Goal: Task Accomplishment & Management: Complete application form

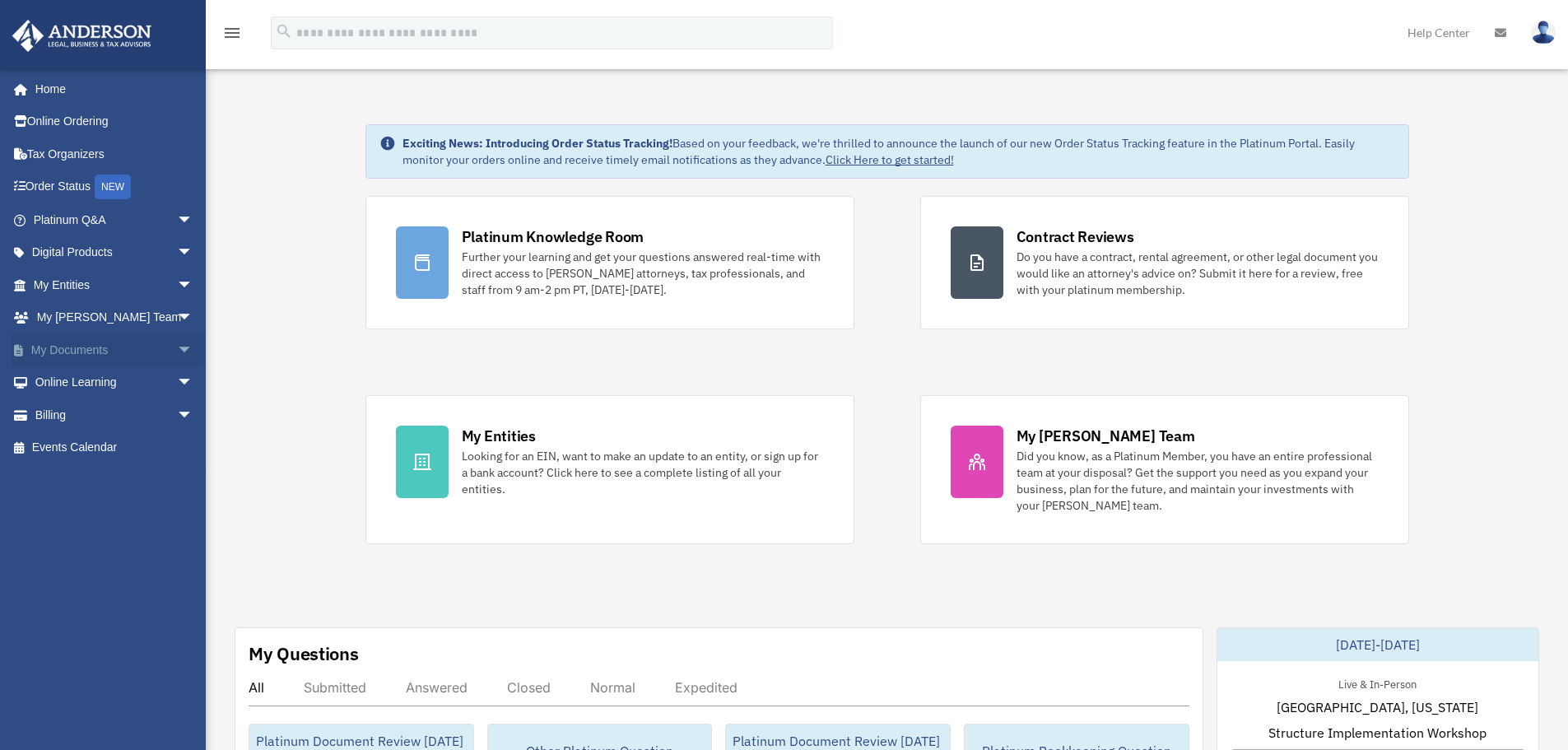
click at [151, 357] on link "My Documents arrow_drop_down" at bounding box center [115, 350] width 207 height 33
click at [177, 356] on span "arrow_drop_down" at bounding box center [193, 350] width 33 height 34
click at [126, 415] on link "Meeting Minutes" at bounding box center [121, 415] width 195 height 33
click at [96, 414] on link "Meeting Minutes" at bounding box center [121, 415] width 195 height 33
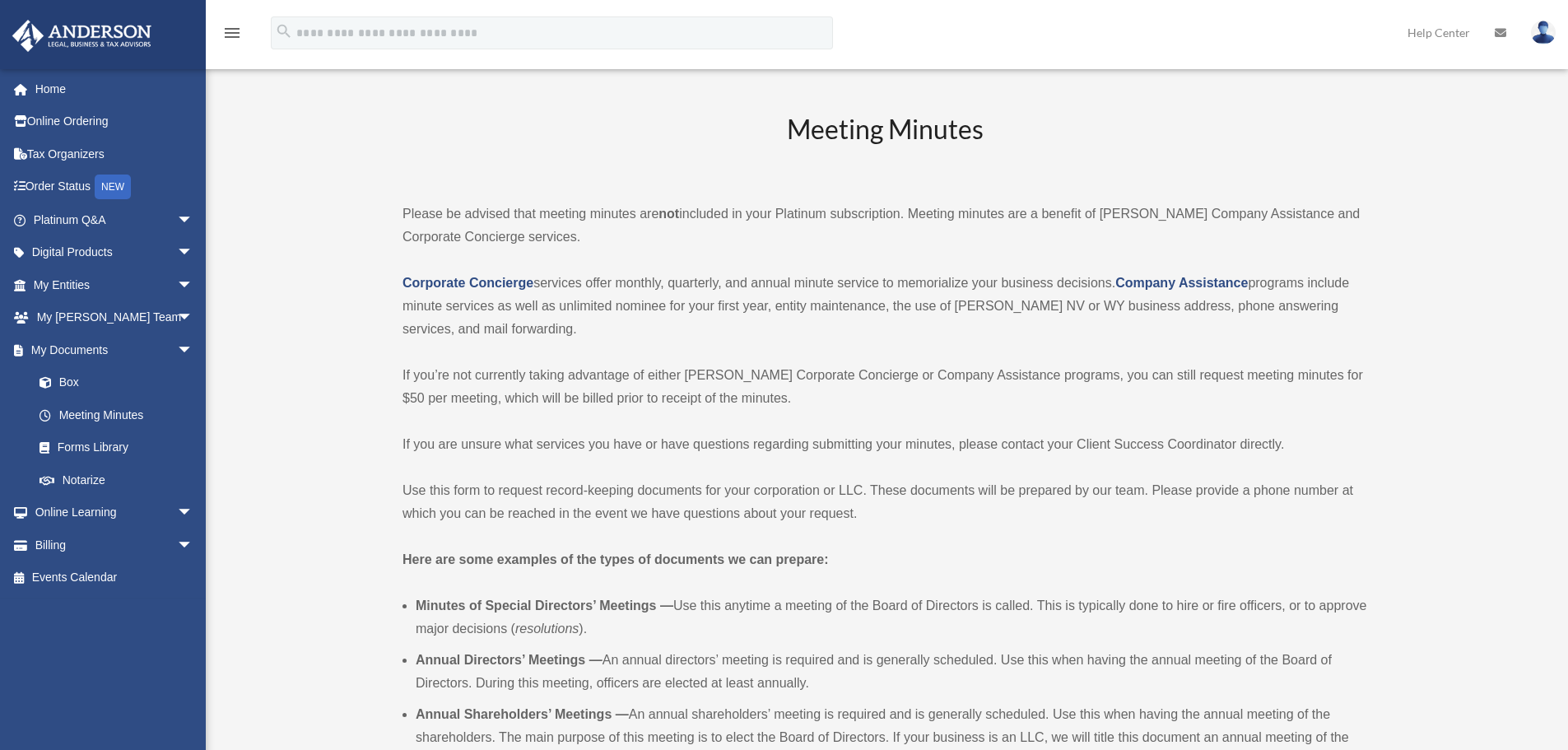
click at [674, 339] on p "Corporate Concierge services offer monthly, quarterly, and annual minute servic…" at bounding box center [885, 307] width 965 height 69
click at [675, 337] on p "Corporate Concierge services offer monthly, quarterly, and annual minute servic…" at bounding box center [885, 307] width 965 height 69
click at [662, 307] on p "Corporate Concierge services offer monthly, quarterly, and annual minute servic…" at bounding box center [885, 307] width 965 height 69
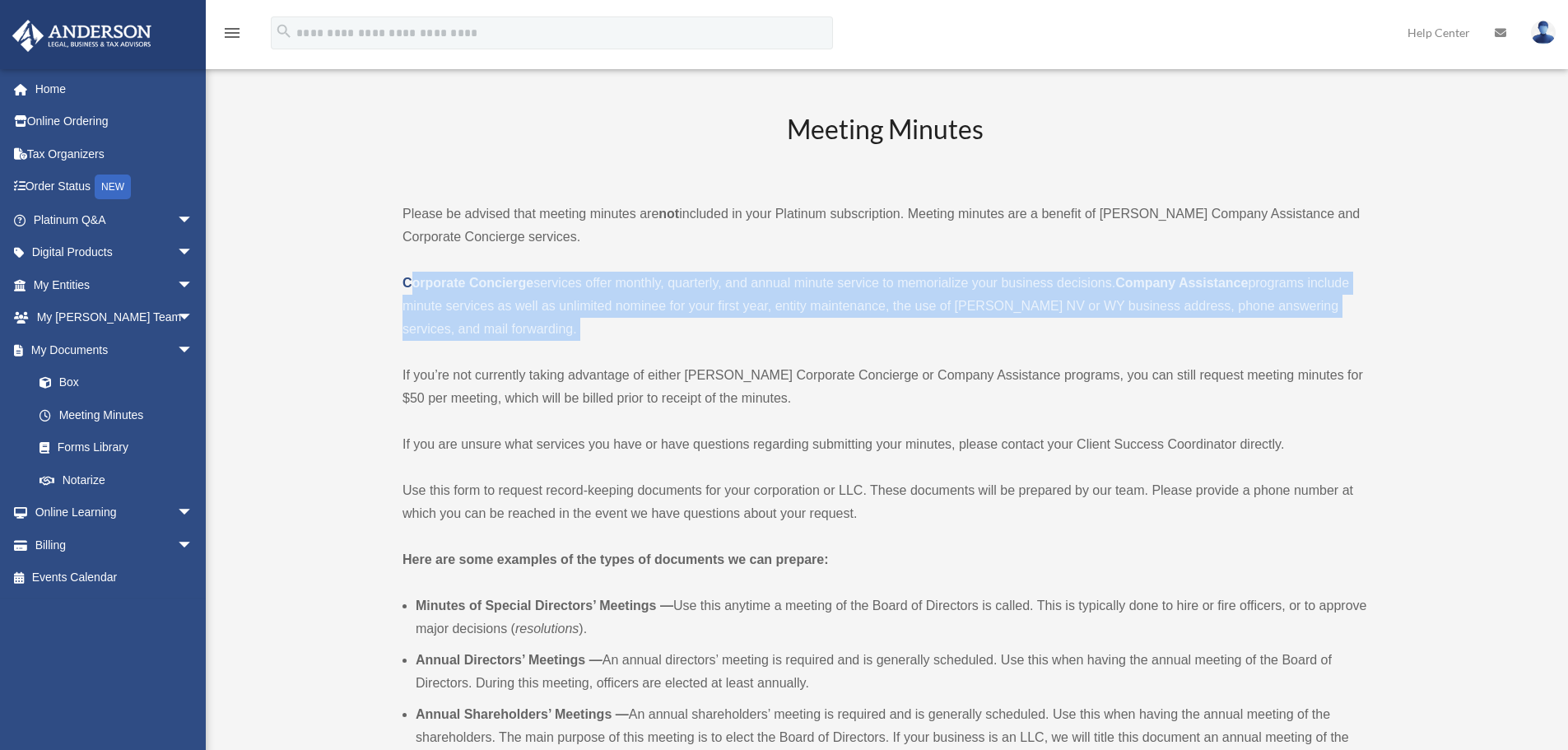
click at [662, 307] on p "Corporate Concierge services offer monthly, quarterly, and annual minute servic…" at bounding box center [885, 307] width 965 height 69
click at [578, 296] on p "Corporate Concierge services offer monthly, quarterly, and annual minute servic…" at bounding box center [885, 307] width 965 height 69
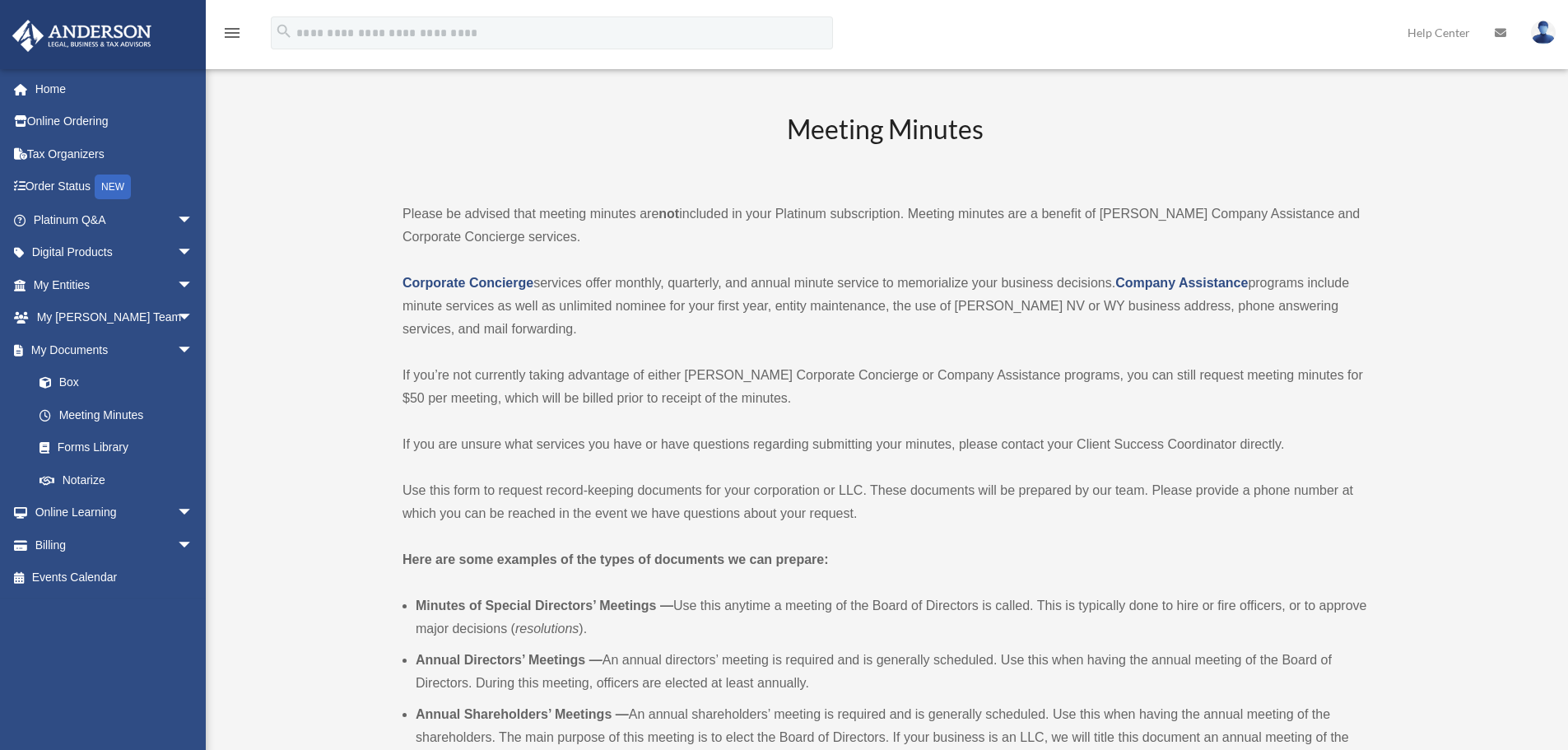
click at [572, 185] on div "Meeting Minutes Please be advised that meeting minutes are not included in your…" at bounding box center [885, 700] width 965 height 1178
click at [567, 205] on p "Please be advised that meeting minutes are not included in your Platinum subscr…" at bounding box center [885, 226] width 965 height 46
click at [571, 205] on p "Please be advised that meeting minutes are not included in your Platinum subscr…" at bounding box center [885, 226] width 965 height 46
click at [727, 215] on p "Please be advised that meeting minutes are not included in your Platinum subscr…" at bounding box center [885, 226] width 965 height 46
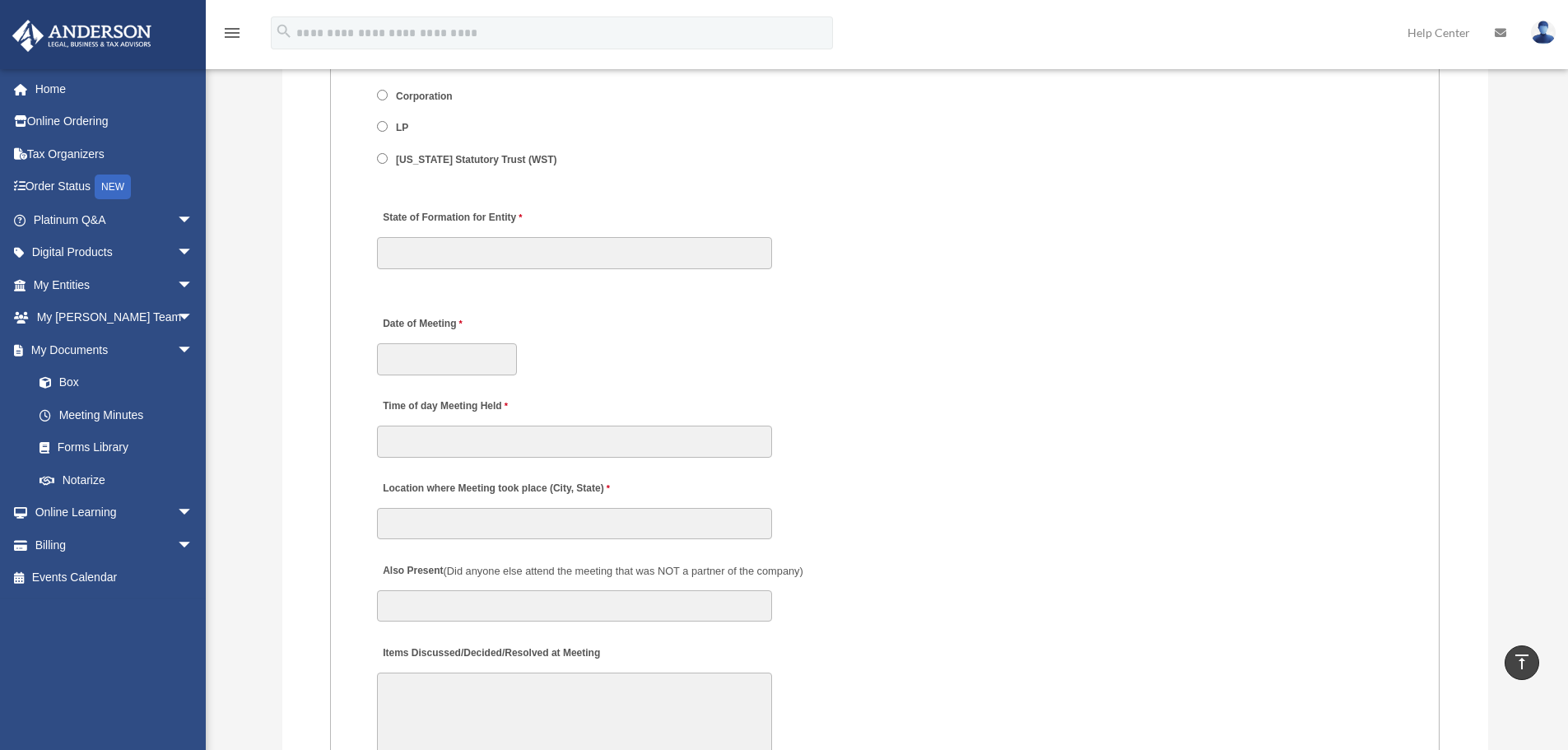
scroll to position [1895, 0]
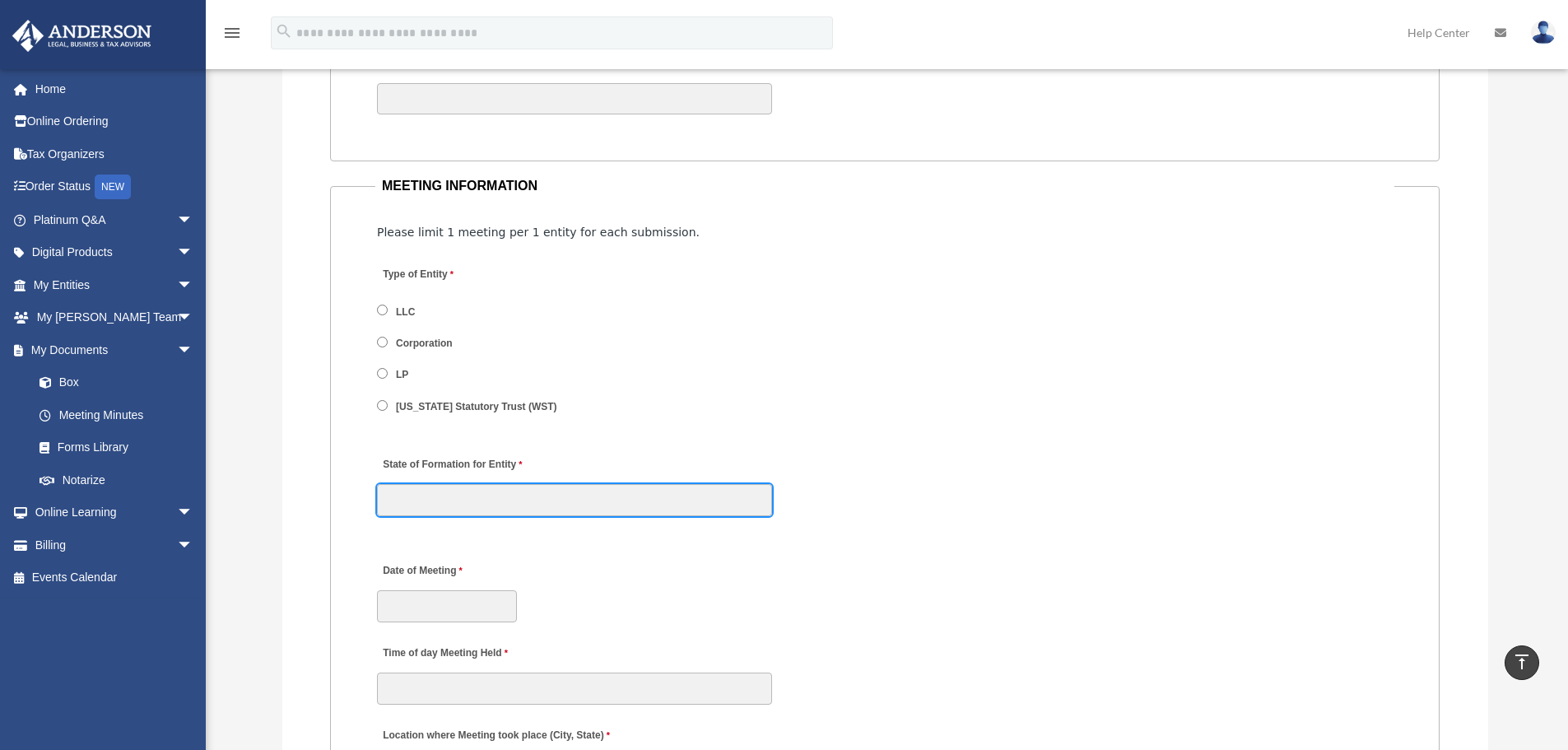
click at [623, 498] on input "State of Formation for Entity" at bounding box center [574, 500] width 395 height 32
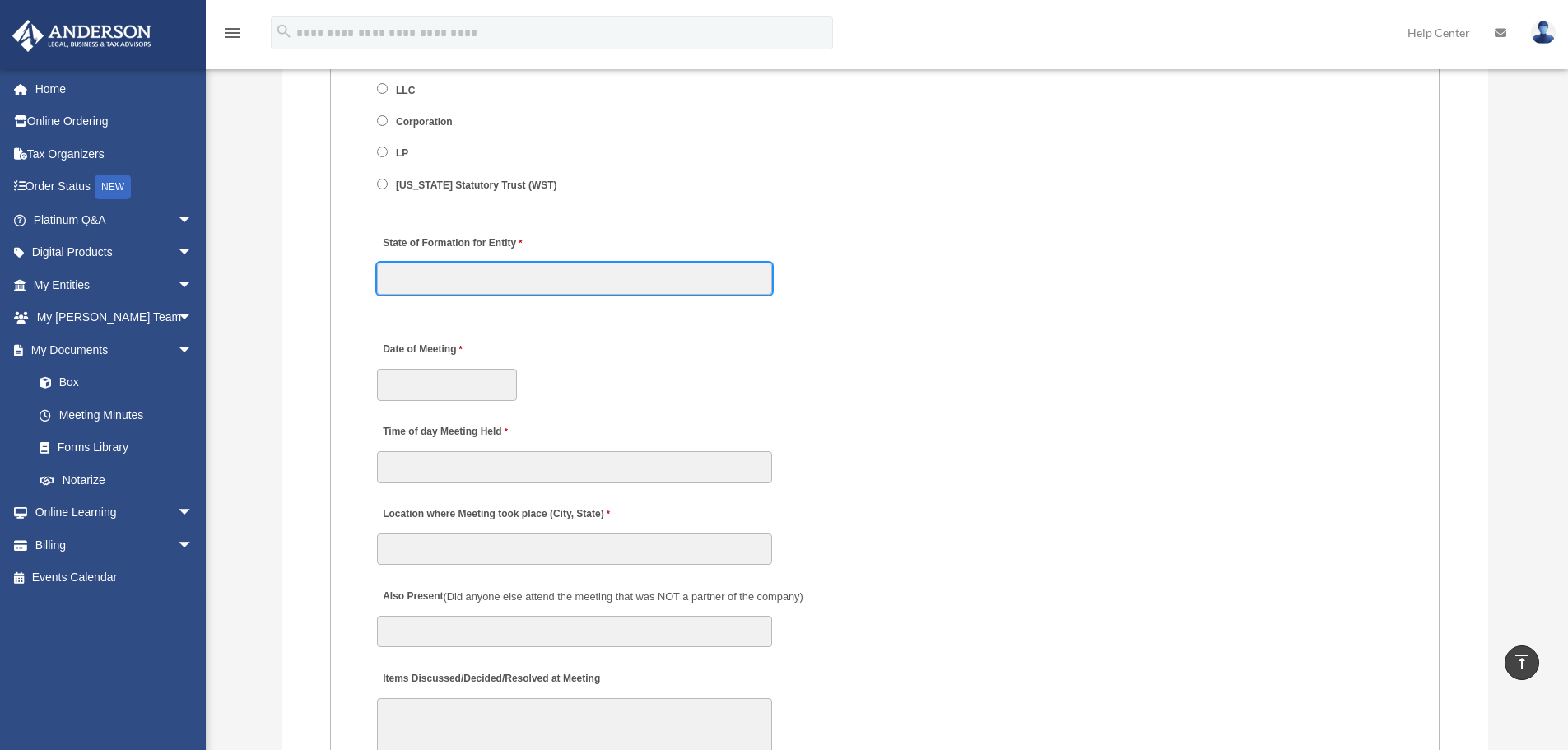
scroll to position [2059, 0]
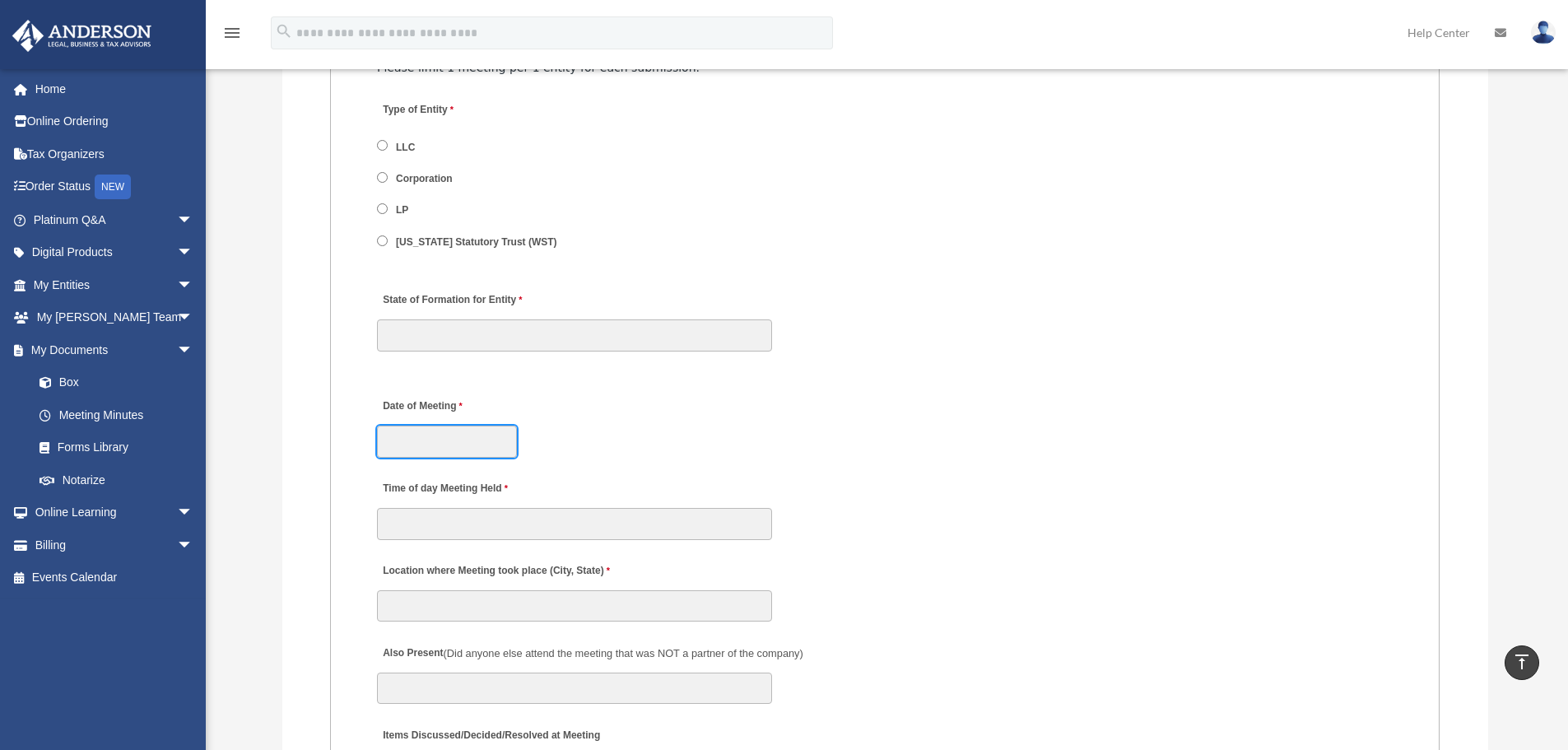
click at [424, 444] on input "Date of Meeting" at bounding box center [447, 442] width 140 height 32
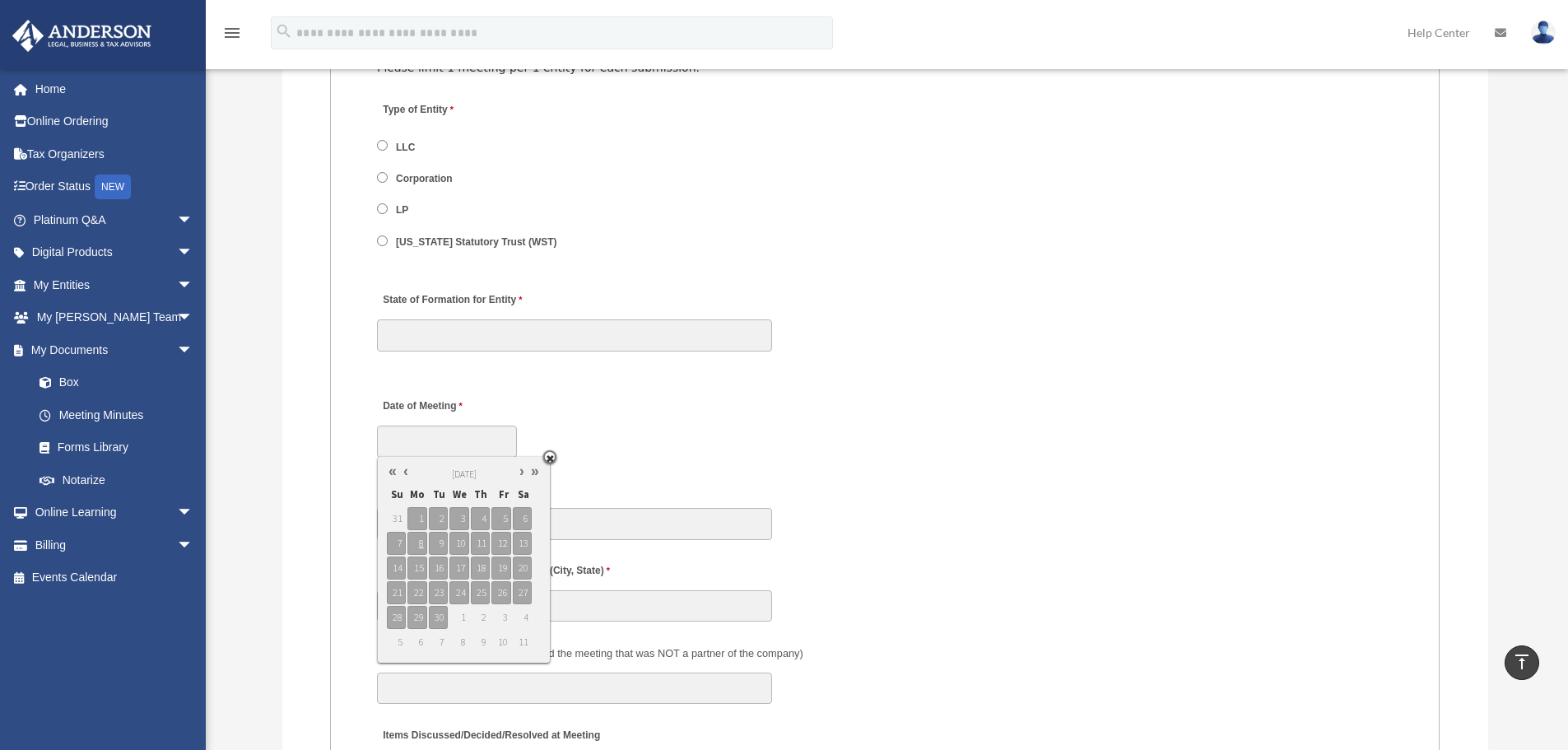
click at [648, 389] on div "Date of Meeting" at bounding box center [885, 423] width 1019 height 73
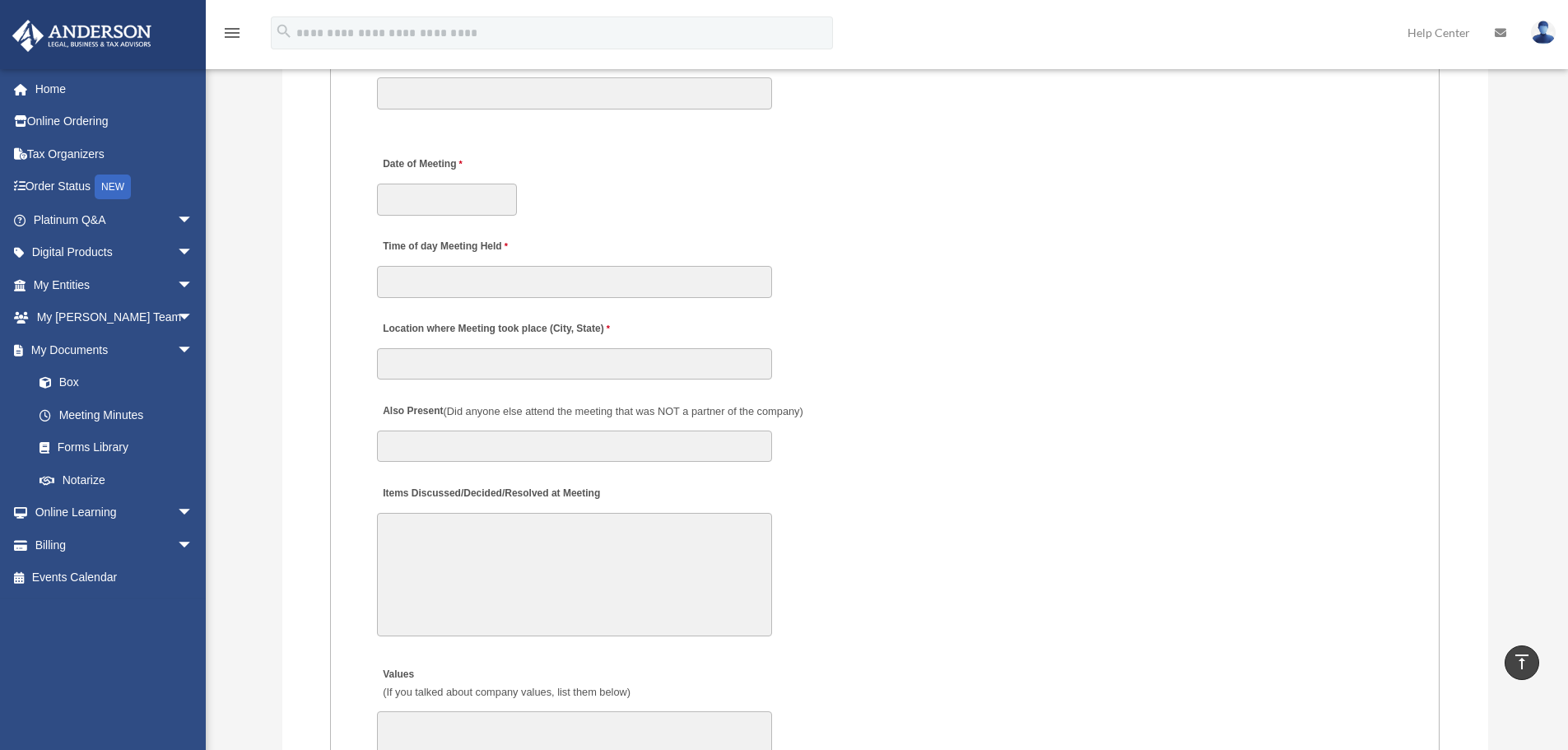
scroll to position [2307, 0]
click at [632, 295] on fieldset "MEETING INFORMATION Please limit 1 meeting per 1 entity for each submission. Ty…" at bounding box center [885, 670] width 1109 height 1816
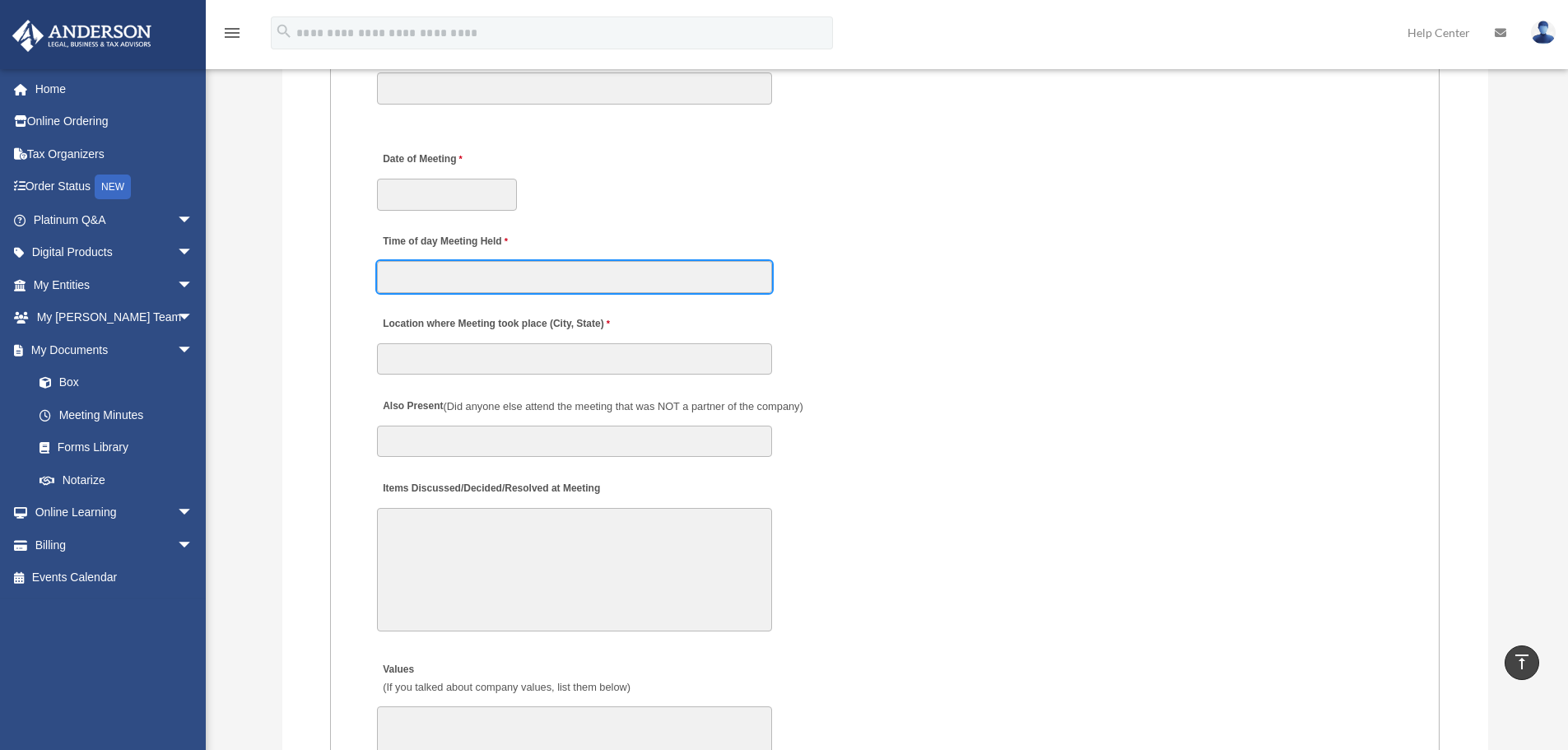
click at [668, 274] on input "Time of day Meeting Held" at bounding box center [574, 277] width 395 height 32
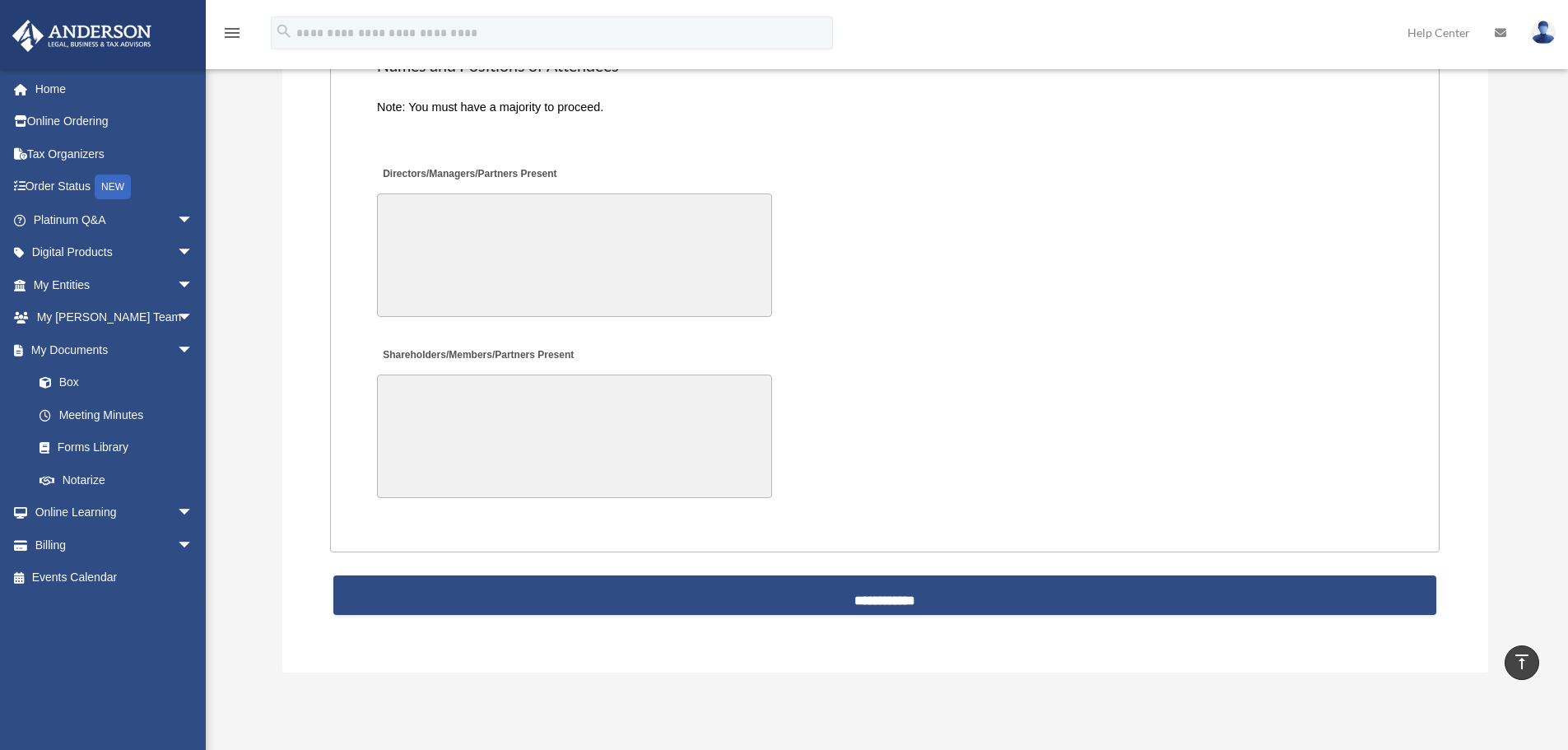
scroll to position [3213, 0]
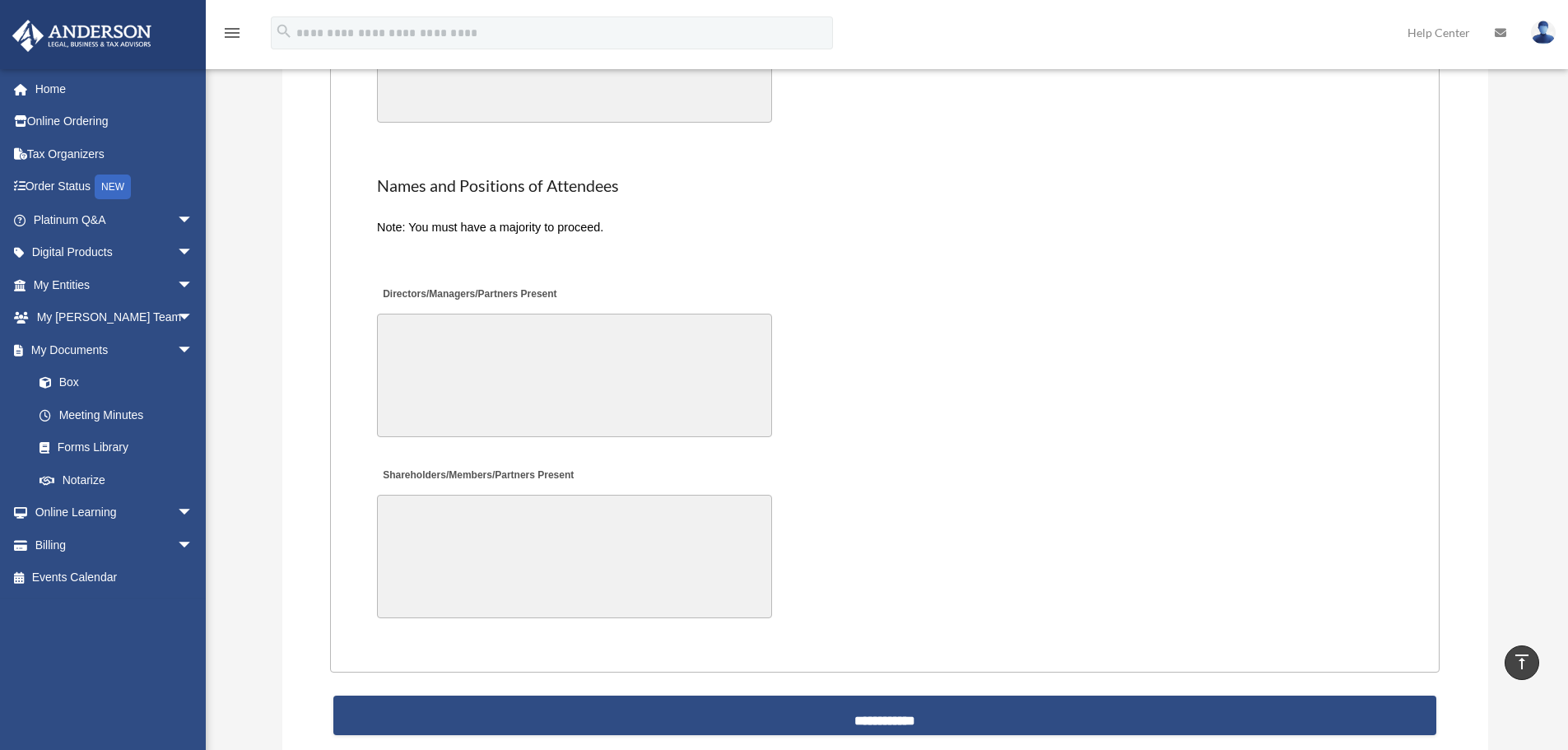
click at [544, 357] on textarea "Directors/Managers/Partners Present" at bounding box center [574, 375] width 395 height 124
drag, startPoint x: 579, startPoint y: 537, endPoint x: 589, endPoint y: 419, distance: 118.4
click at [579, 536] on textarea "Shareholders/Members/Partners Present" at bounding box center [574, 557] width 395 height 124
click at [591, 415] on textarea "Directors/Managers/Partners Present" at bounding box center [574, 375] width 395 height 124
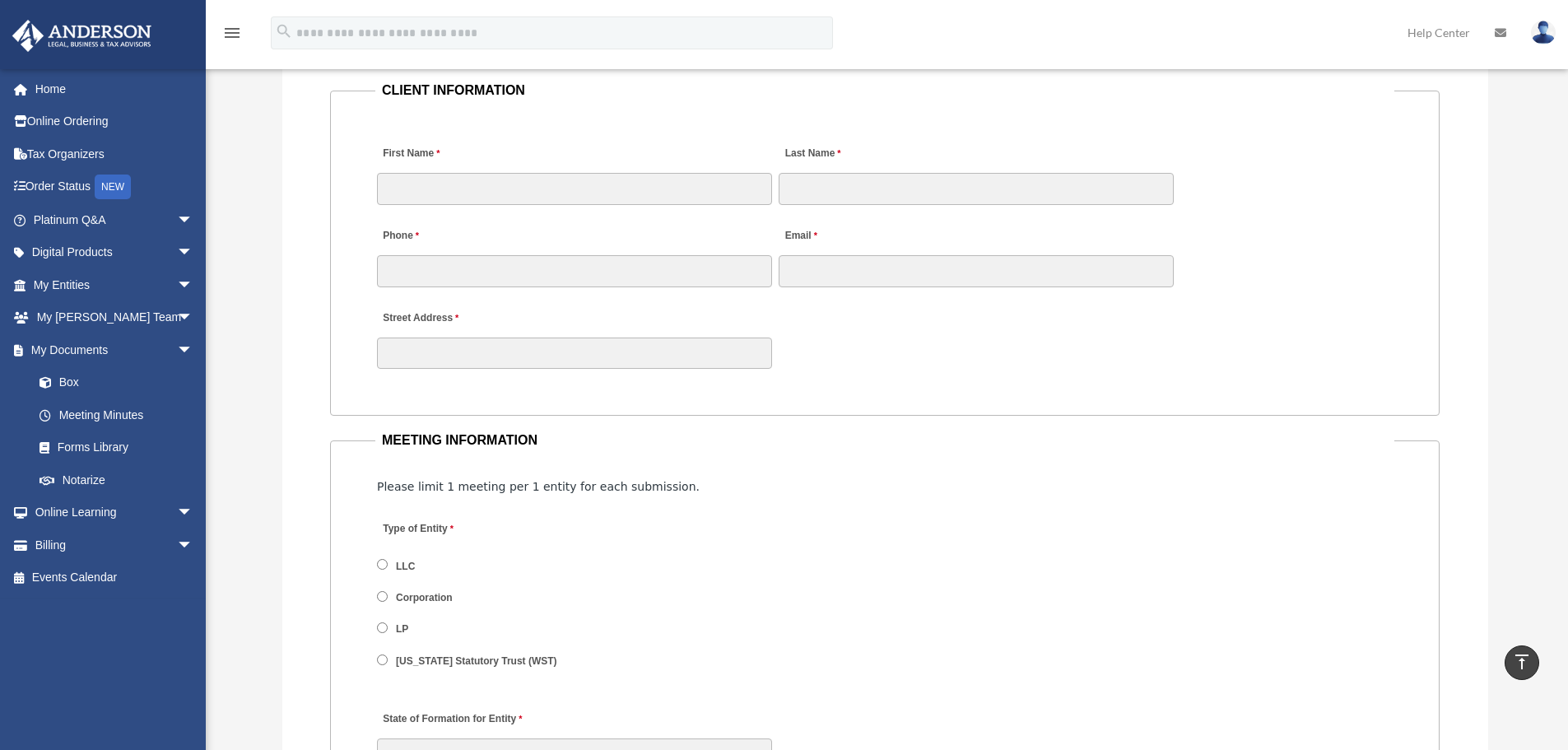
scroll to position [1648, 0]
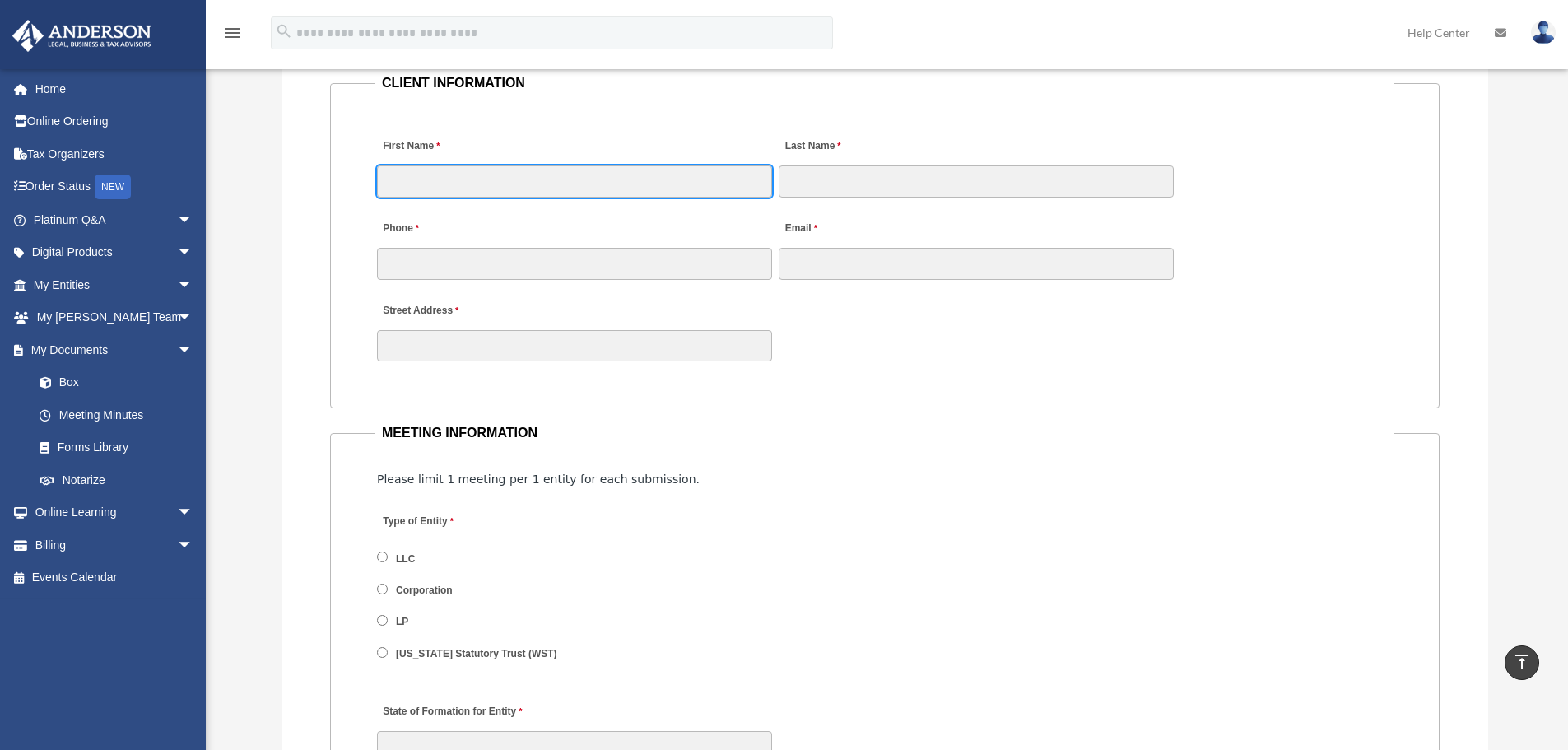
click at [633, 174] on input "First Name" at bounding box center [574, 181] width 395 height 32
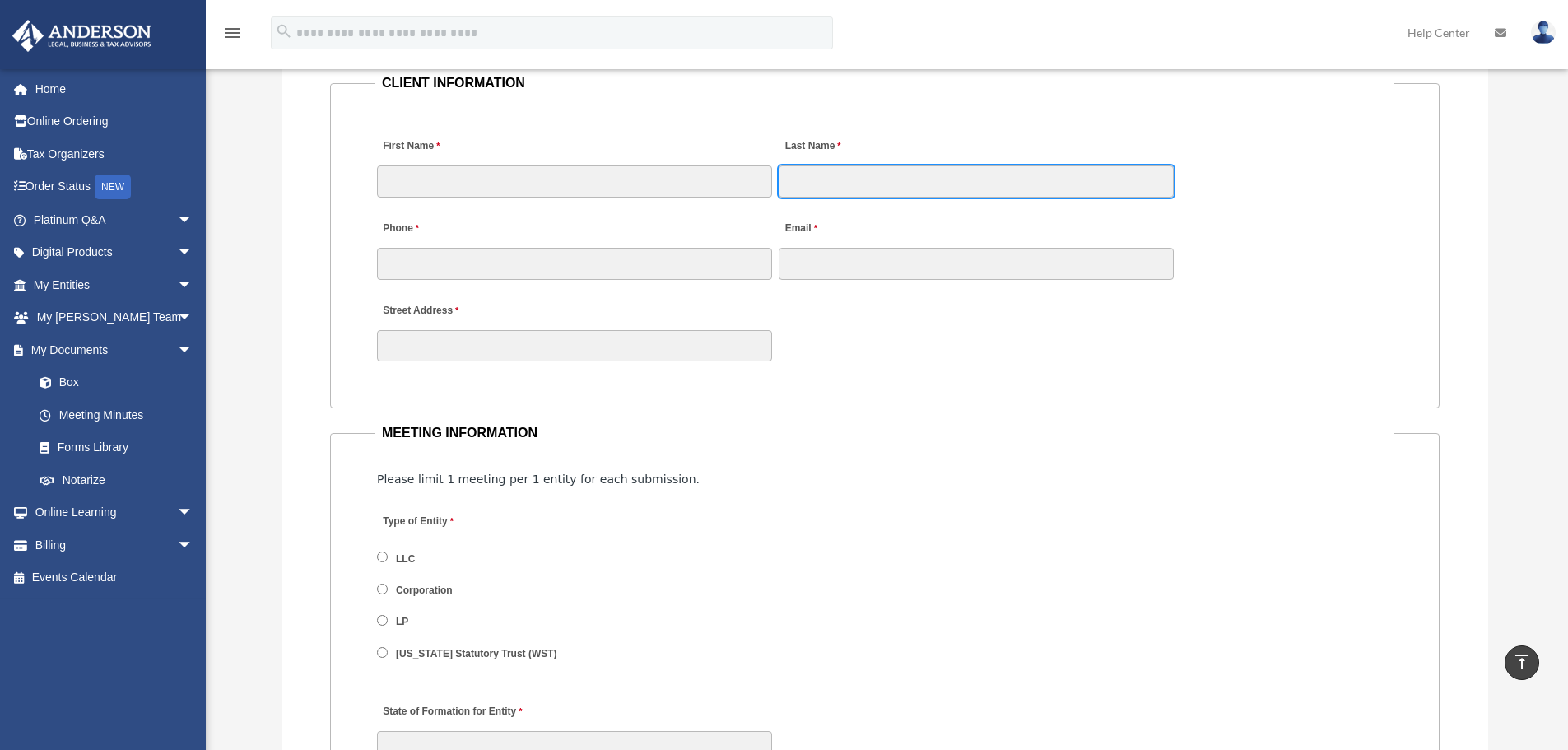
click at [925, 172] on input "Last Name" at bounding box center [976, 181] width 395 height 32
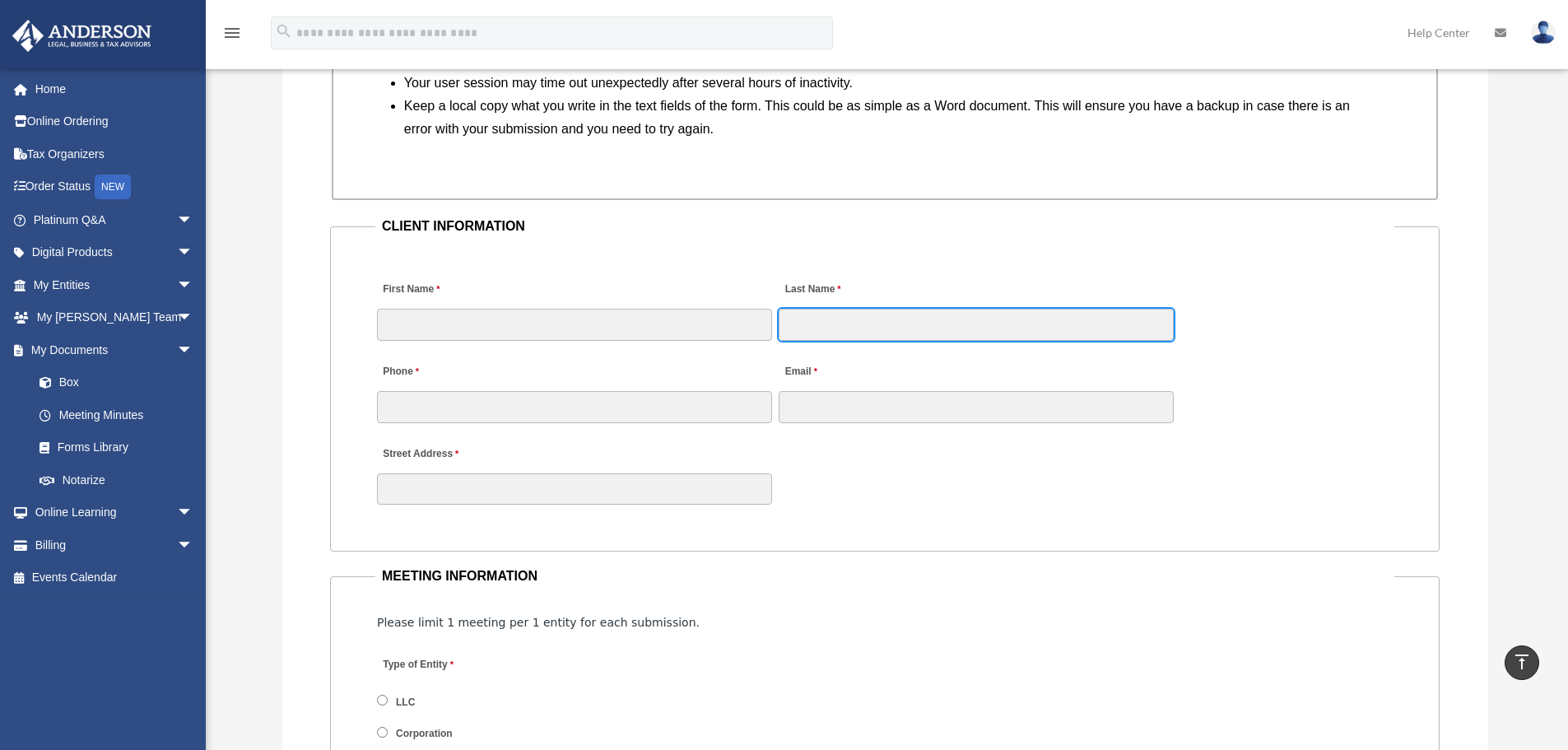
scroll to position [1236, 0]
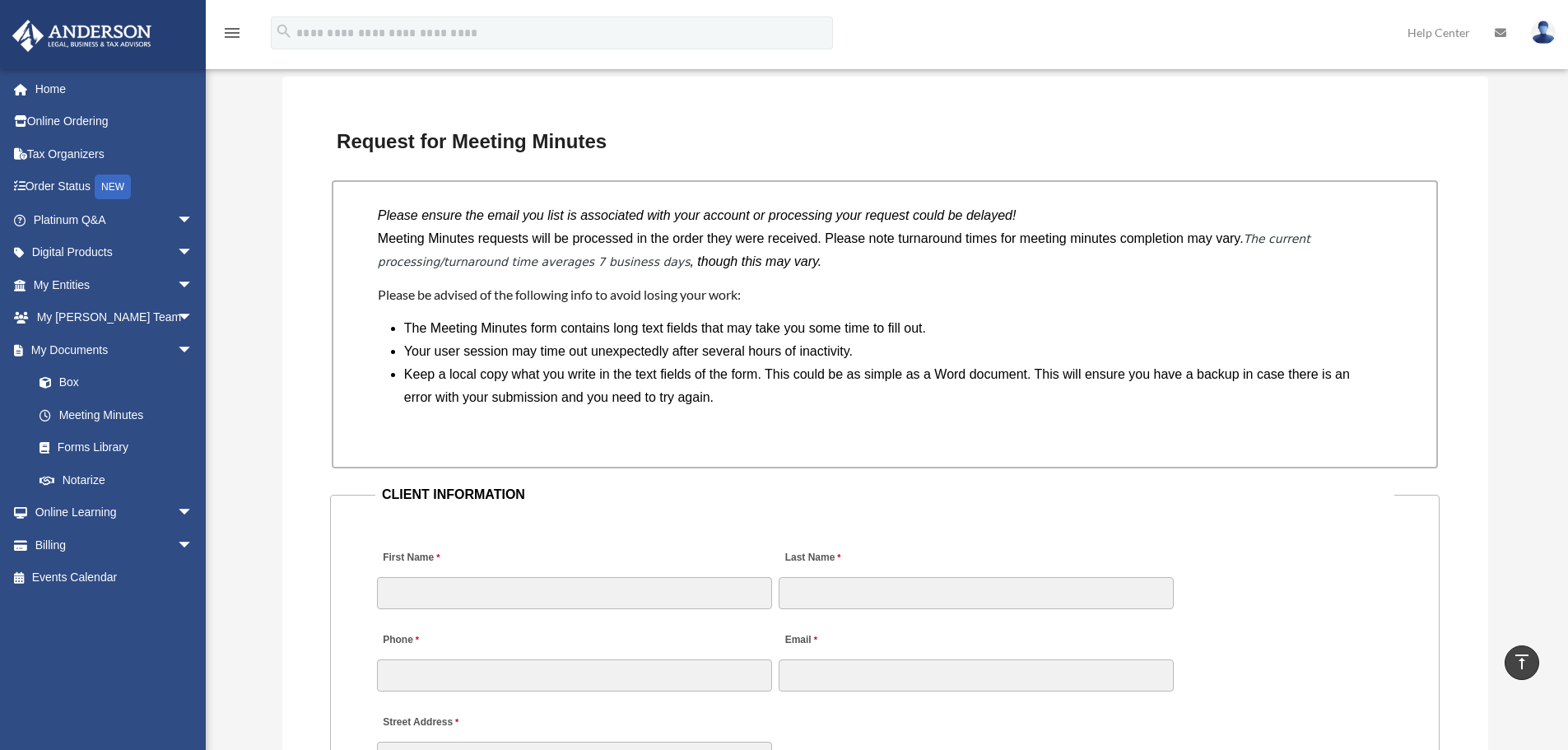
click at [453, 508] on fieldset "CLIENT INFORMATION First Name Last Name Phone Email Street Address" at bounding box center [885, 652] width 1109 height 337
click at [452, 508] on fieldset "CLIENT INFORMATION First Name Last Name Phone Email Street Address" at bounding box center [885, 652] width 1109 height 337
click at [444, 508] on fieldset "CLIENT INFORMATION First Name Last Name Phone Email Street Address" at bounding box center [885, 652] width 1109 height 337
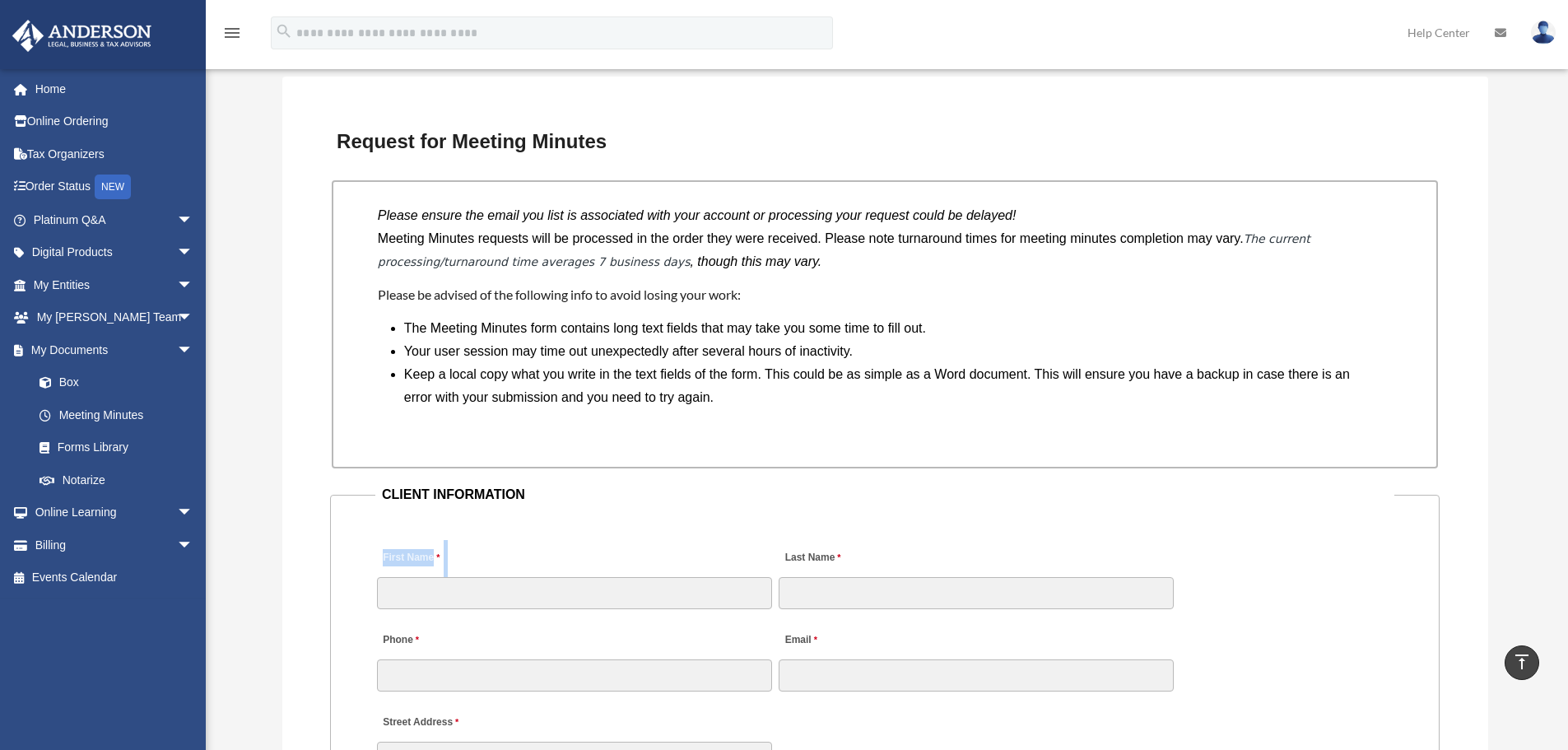
click at [444, 508] on fieldset "CLIENT INFORMATION First Name Last Name Phone Email Street Address" at bounding box center [885, 652] width 1109 height 337
click at [443, 501] on legend "CLIENT INFORMATION" at bounding box center [885, 495] width 1019 height 23
click at [442, 504] on legend "CLIENT INFORMATION" at bounding box center [885, 495] width 1019 height 23
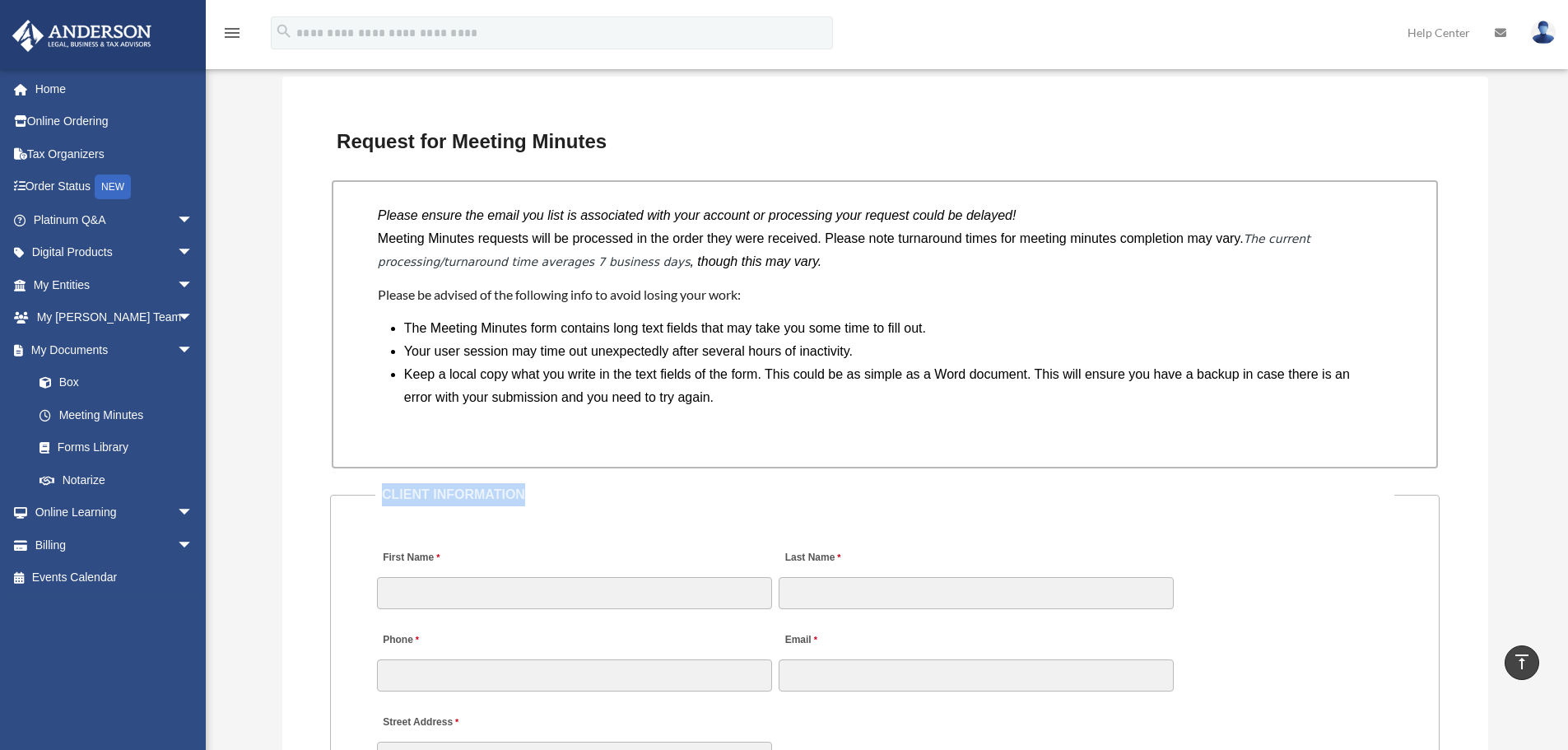
click at [412, 499] on legend "CLIENT INFORMATION" at bounding box center [885, 495] width 1019 height 23
drag, startPoint x: 377, startPoint y: 495, endPoint x: 540, endPoint y: 497, distance: 163.0
click at [540, 497] on legend "CLIENT INFORMATION" at bounding box center [885, 495] width 1019 height 23
